Goal: Check status: Check status

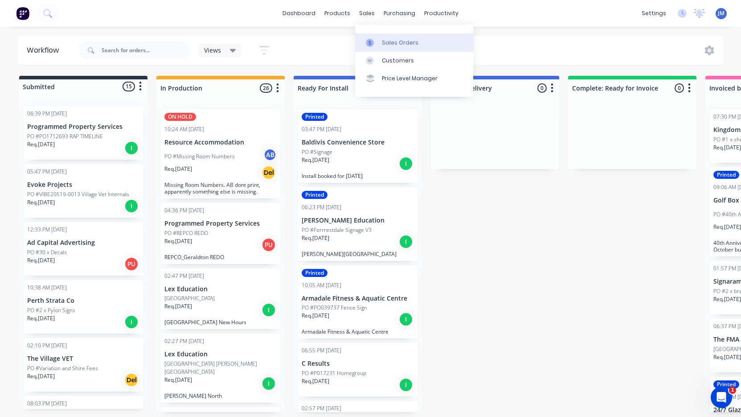
scroll to position [130, 0]
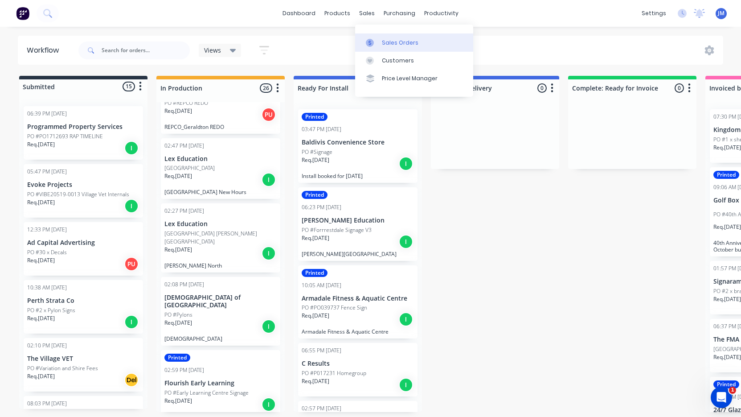
click at [385, 45] on div "Sales Orders" at bounding box center [400, 43] width 37 height 8
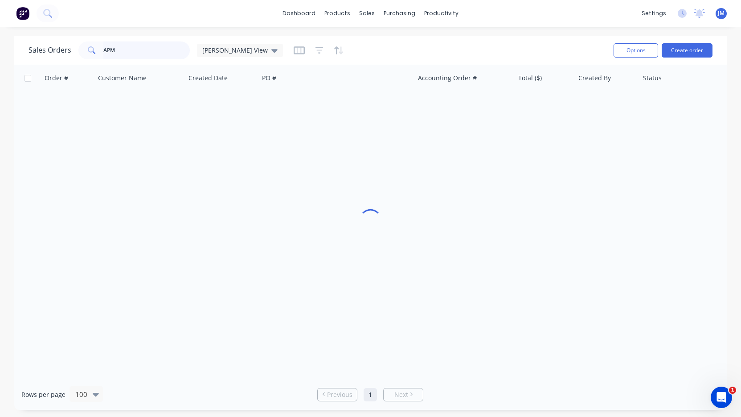
click at [154, 51] on input "APM" at bounding box center [146, 50] width 87 height 18
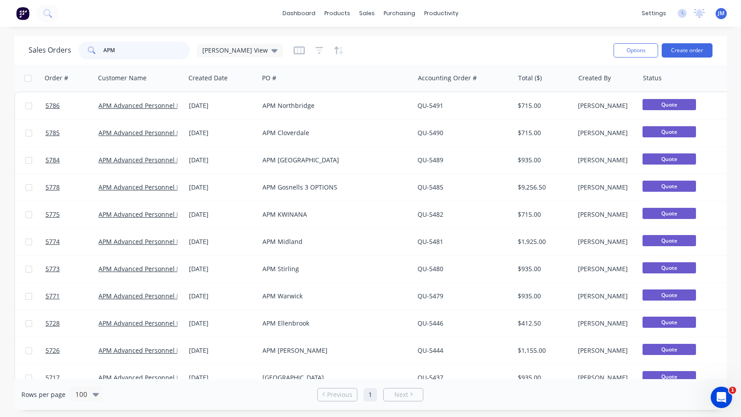
click at [154, 51] on input "APM" at bounding box center [146, 50] width 87 height 18
type input "TIMBECON"
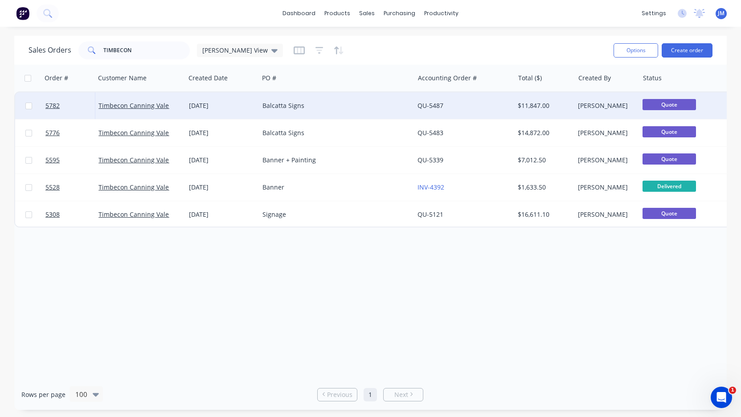
click at [247, 104] on div "[DATE]" at bounding box center [222, 105] width 66 height 9
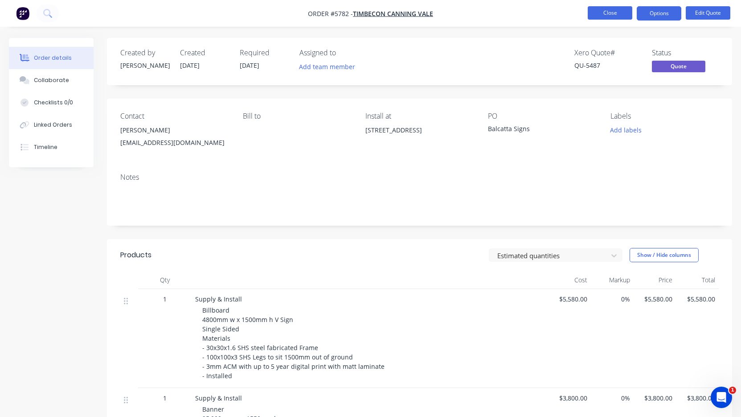
click at [610, 13] on button "Close" at bounding box center [610, 12] width 45 height 13
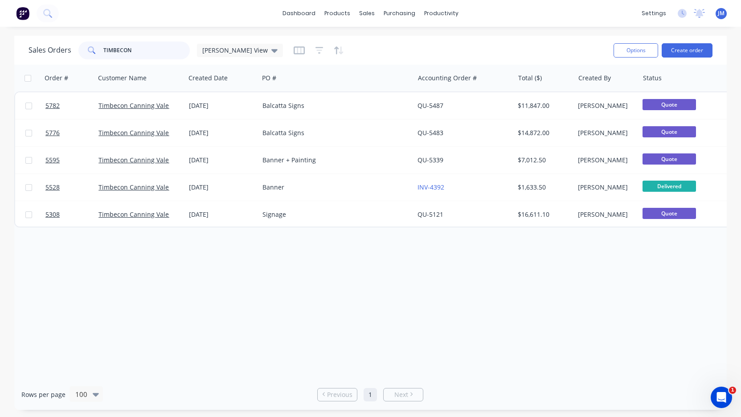
click at [136, 52] on input "TIMBECON" at bounding box center [146, 50] width 87 height 18
